Goal: Navigation & Orientation: Go to known website

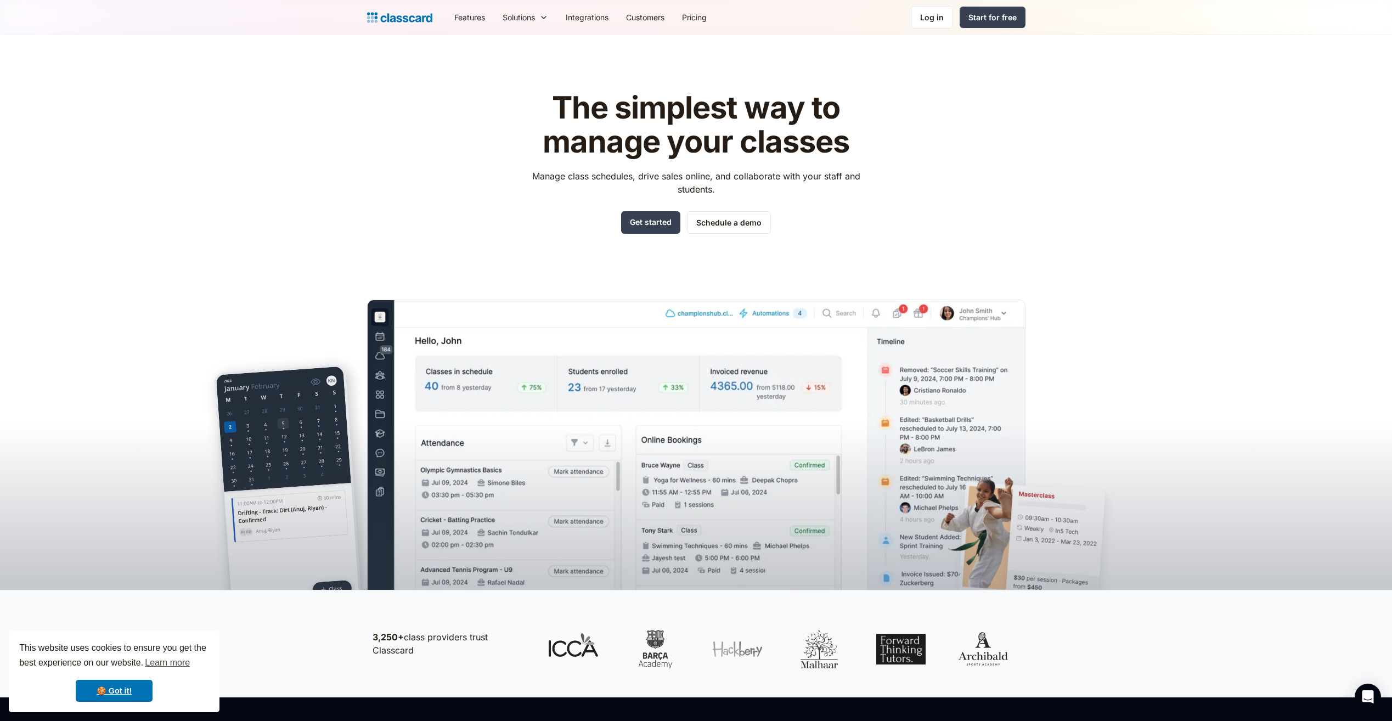
click at [930, 5] on nav "Features Resources Blog The latest industry news, updates and info. Customer st…" at bounding box center [736, 17] width 580 height 25
click at [931, 12] on div "Log in" at bounding box center [932, 18] width 24 height 12
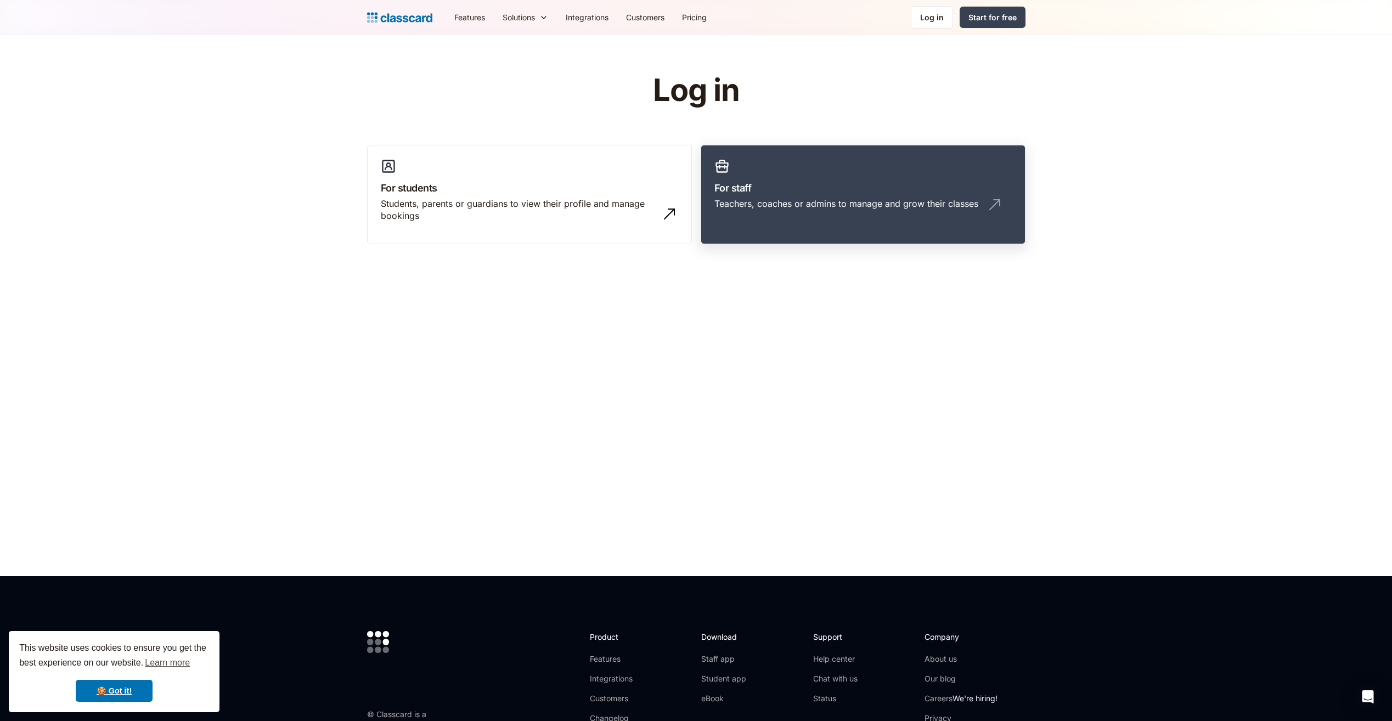
click at [796, 179] on link "For staff Teachers, coaches or admins to manage and grow their classes" at bounding box center [863, 195] width 325 height 100
